Goal: Navigation & Orientation: Go to known website

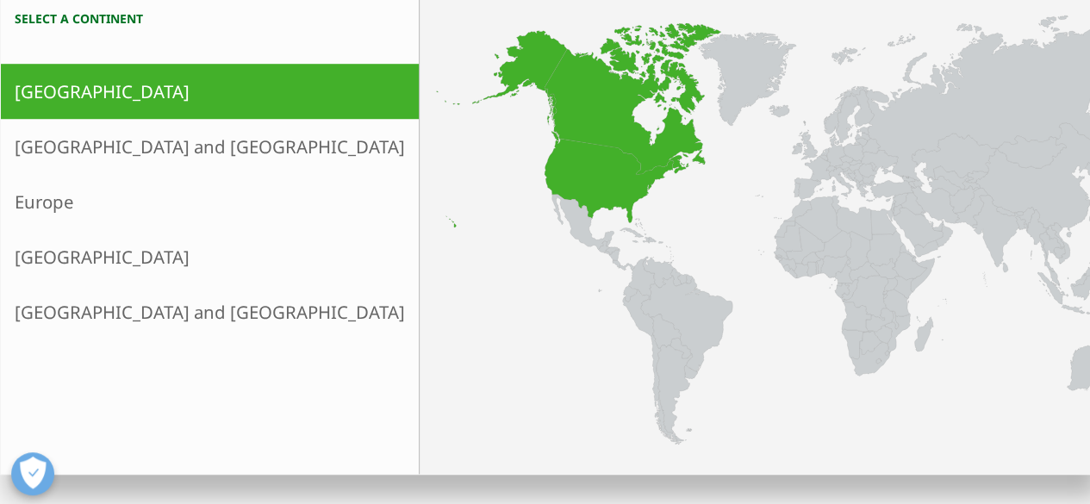
click at [436, 178] on icon at bounding box center [555, 129] width 238 height 197
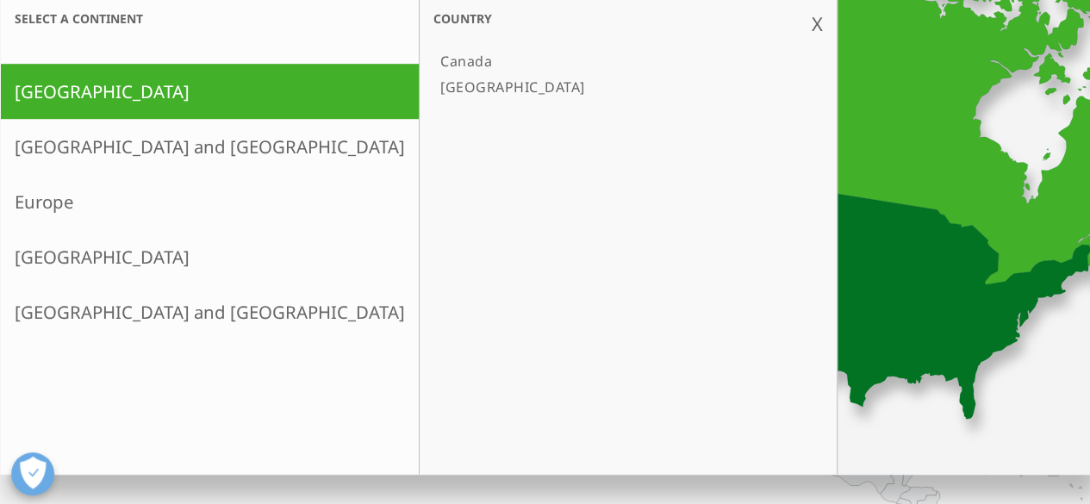
click at [434, 80] on link "[GEOGRAPHIC_DATA]" at bounding box center [620, 87] width 372 height 26
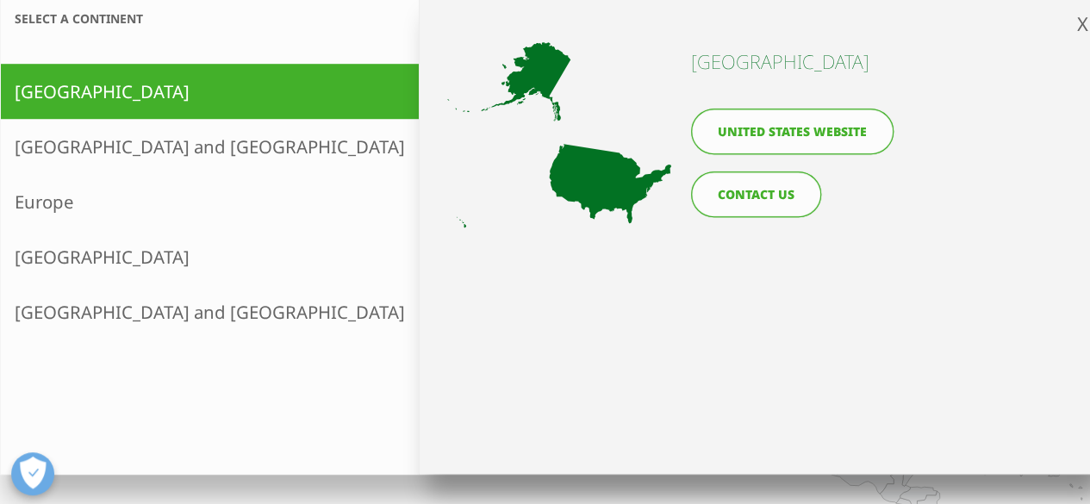
click at [810, 132] on link "United States website" at bounding box center [792, 132] width 203 height 46
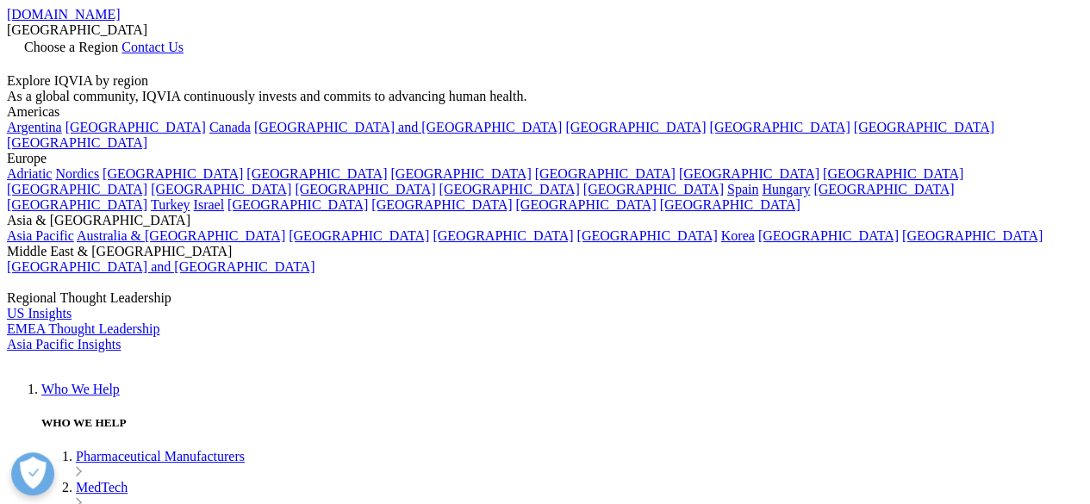
click at [118, 40] on span "Choose a Region" at bounding box center [71, 47] width 94 height 15
